Goal: Information Seeking & Learning: Learn about a topic

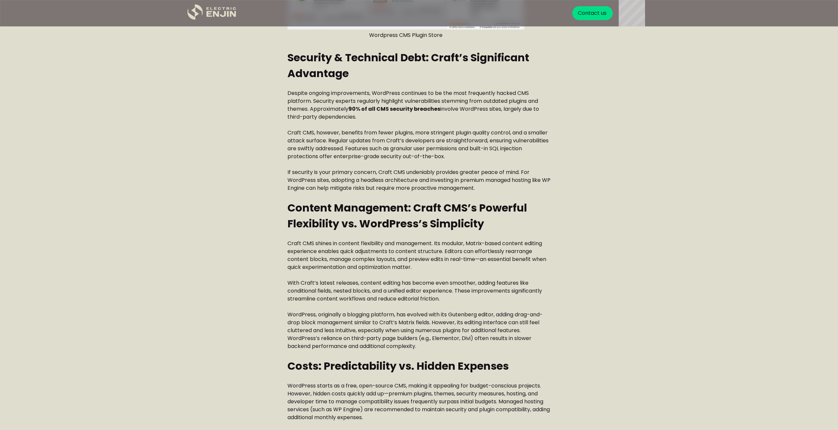
scroll to position [1418, 0]
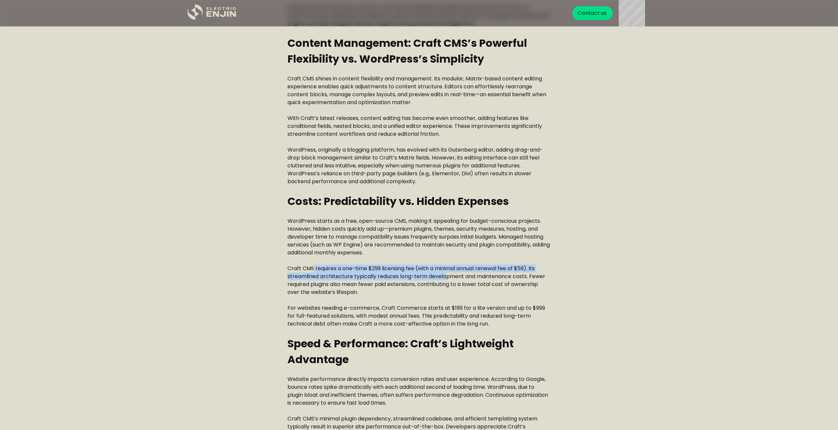
drag, startPoint x: 317, startPoint y: 267, endPoint x: 457, endPoint y: 274, distance: 139.4
click at [452, 276] on p "Craft CMS requires a one-time $299 licensing fee (with a minimal annual renewal…" at bounding box center [418, 280] width 263 height 32
click at [457, 274] on p "Craft CMS requires a one-time $299 licensing fee (with a minimal annual renewal…" at bounding box center [418, 280] width 263 height 32
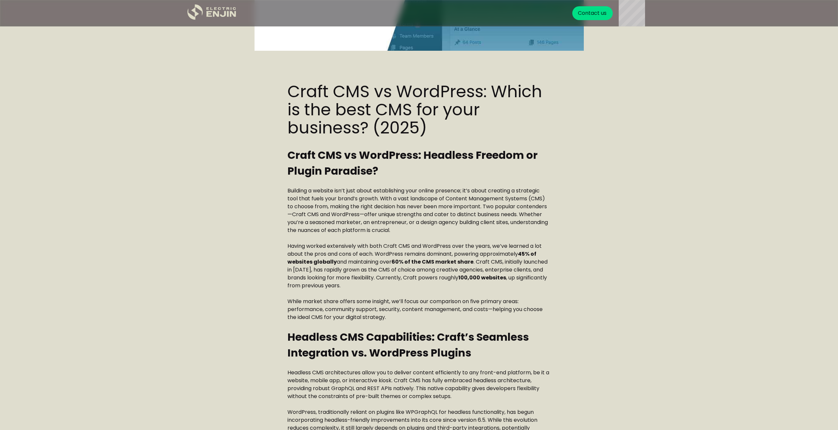
scroll to position [167, 0]
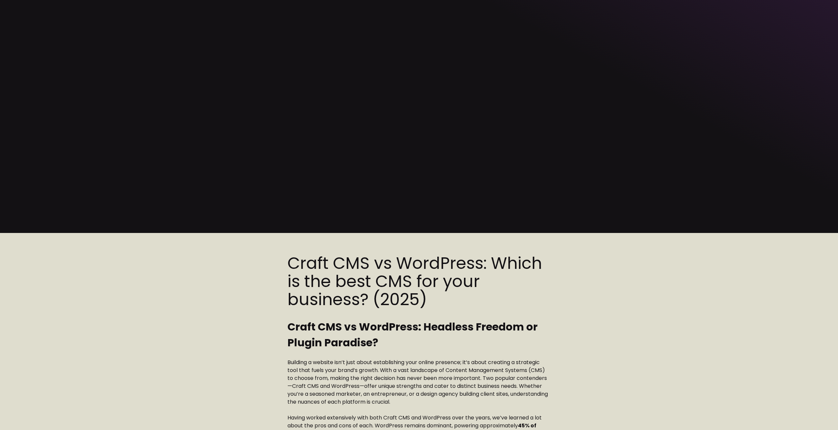
scroll to position [167, 0]
